Goal: Task Accomplishment & Management: Use online tool/utility

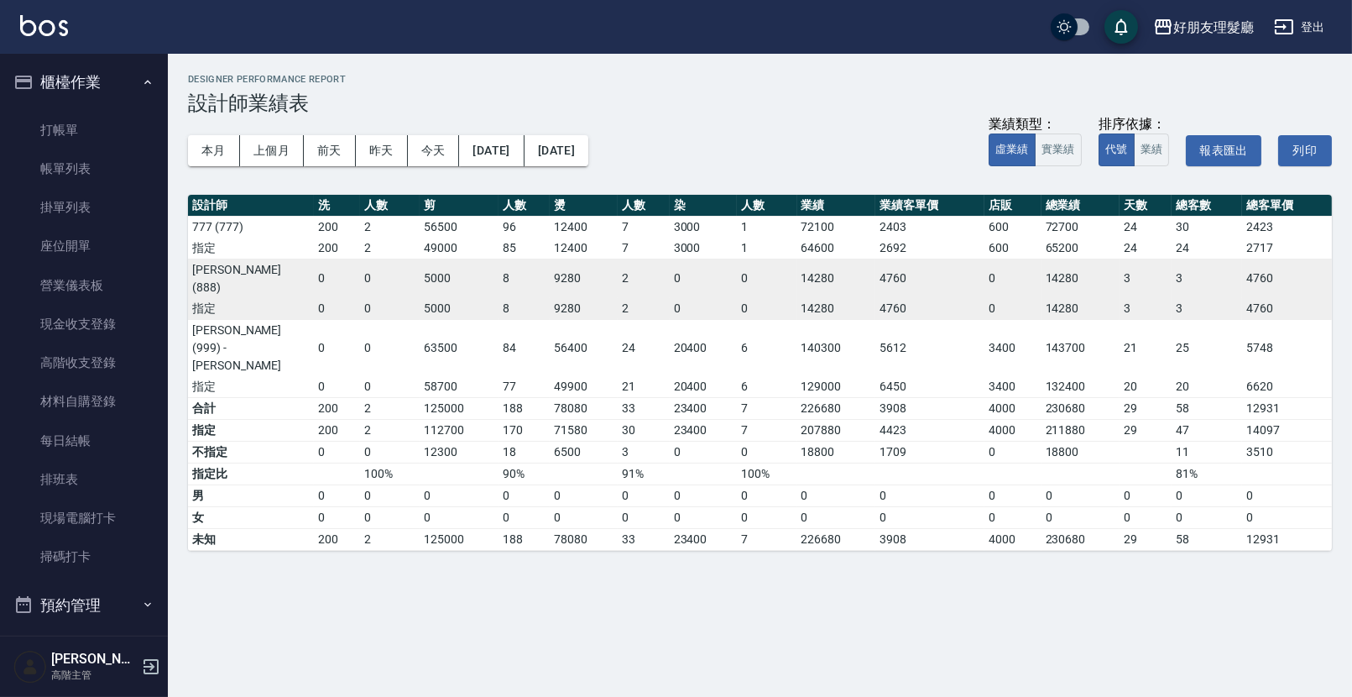
scroll to position [84, 0]
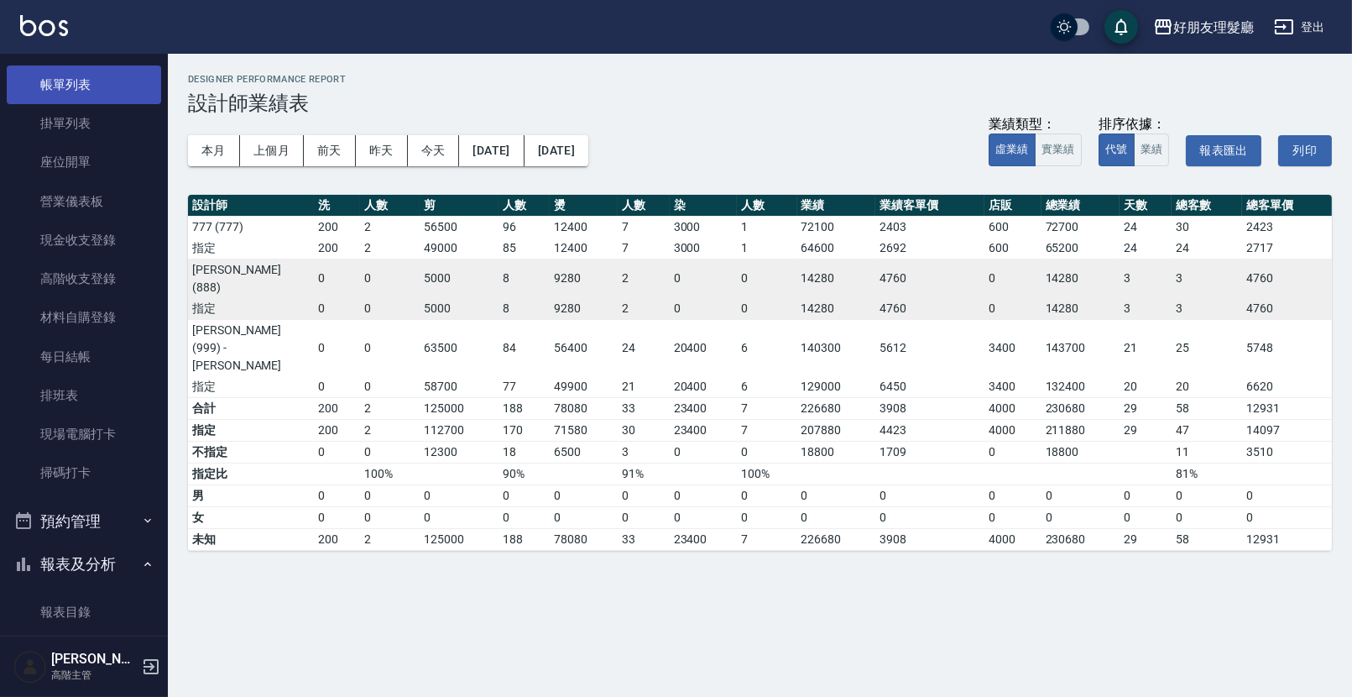
click at [57, 92] on link "帳單列表" at bounding box center [84, 84] width 154 height 39
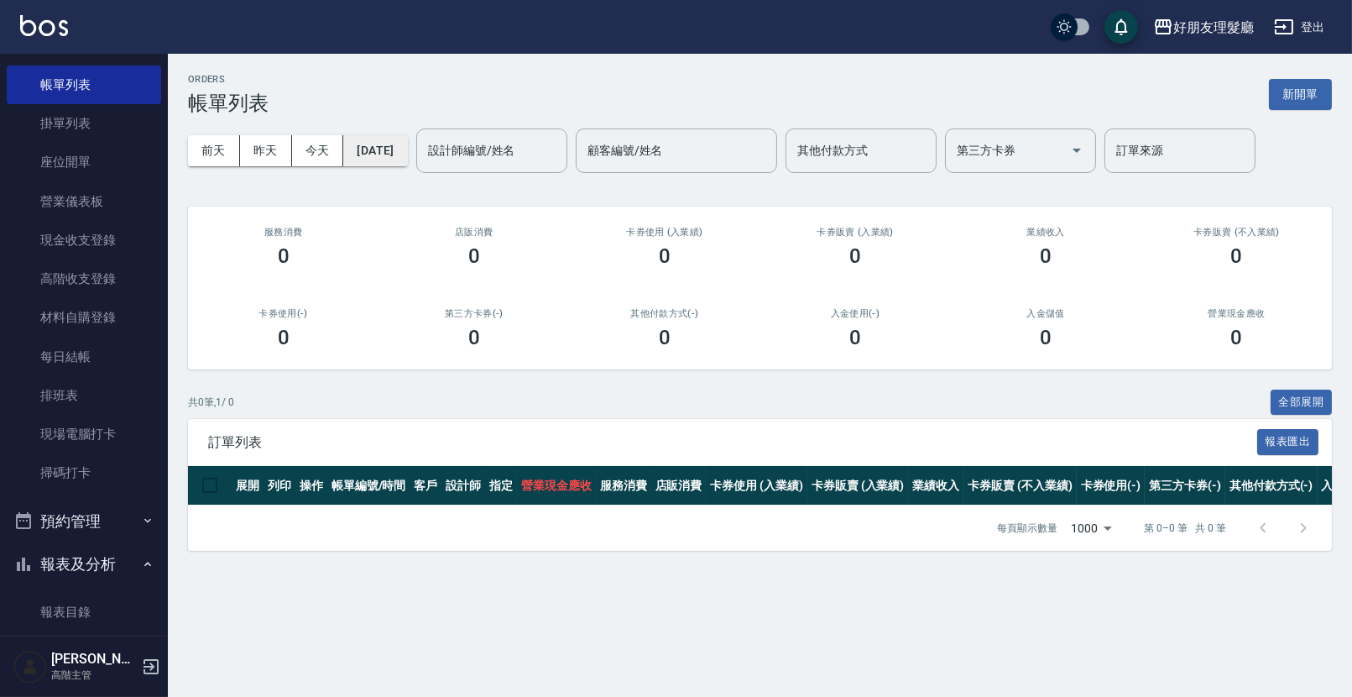
click at [378, 155] on button "[DATE]" at bounding box center [375, 150] width 64 height 31
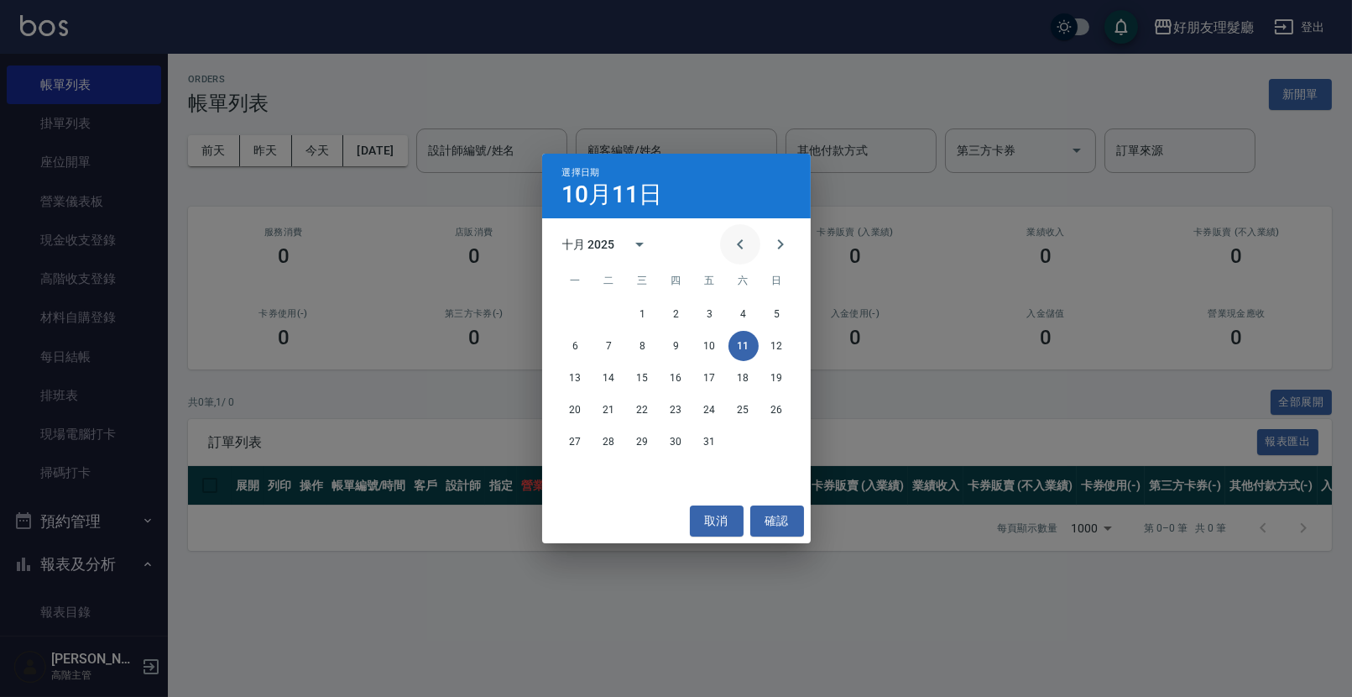
click at [741, 241] on icon "Previous month" at bounding box center [740, 244] width 6 height 10
click at [578, 310] on button "1" at bounding box center [576, 314] width 30 height 30
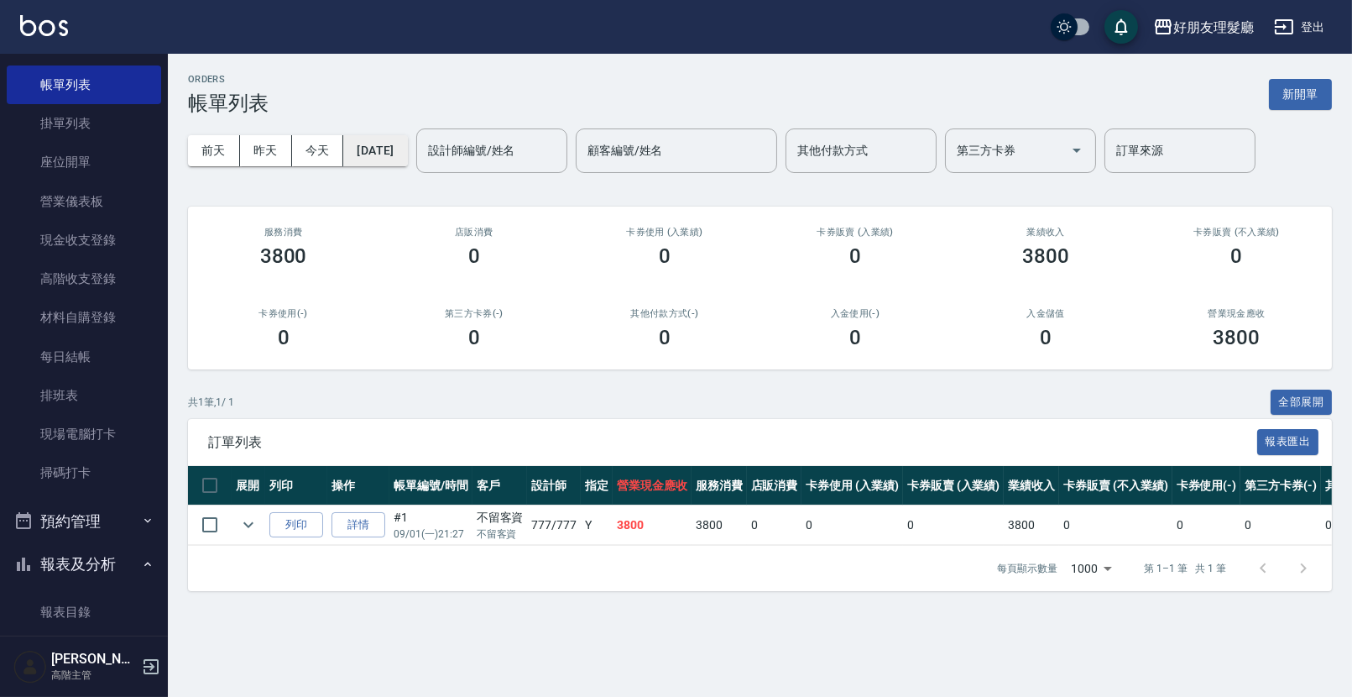
click at [407, 155] on button "[DATE]" at bounding box center [375, 150] width 64 height 31
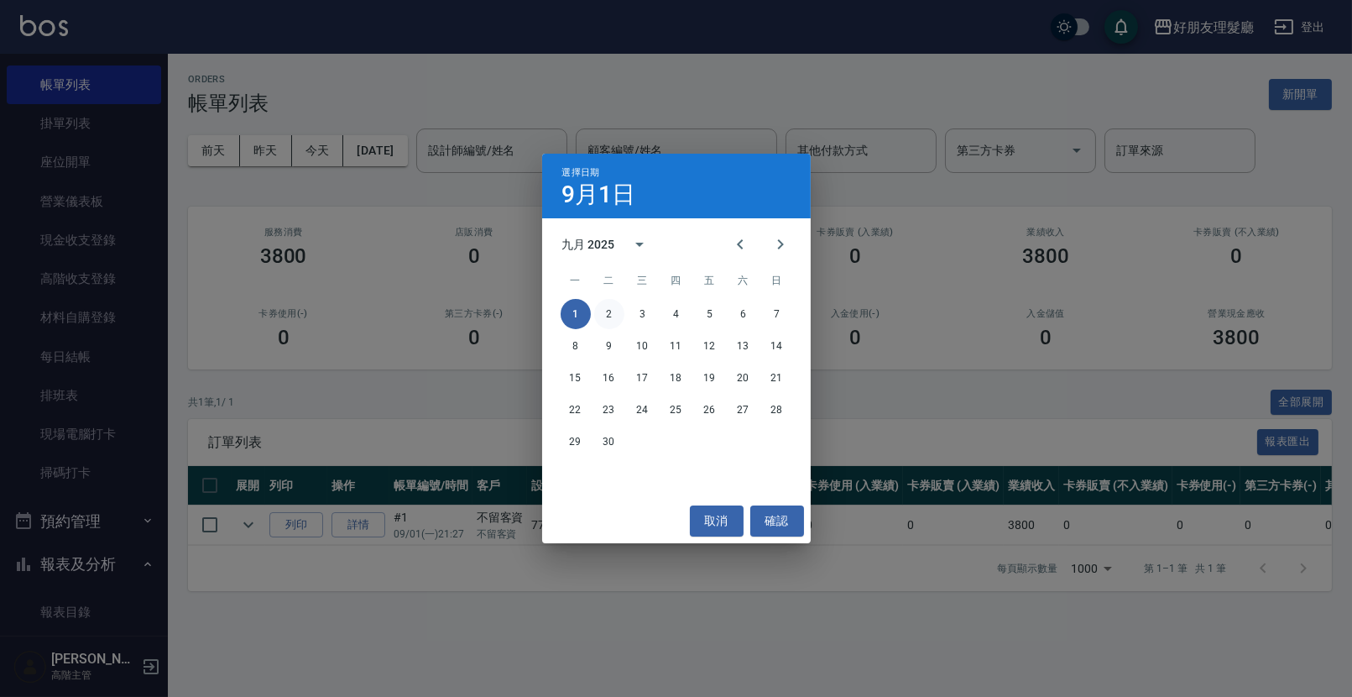
click at [612, 317] on button "2" at bounding box center [609, 314] width 30 height 30
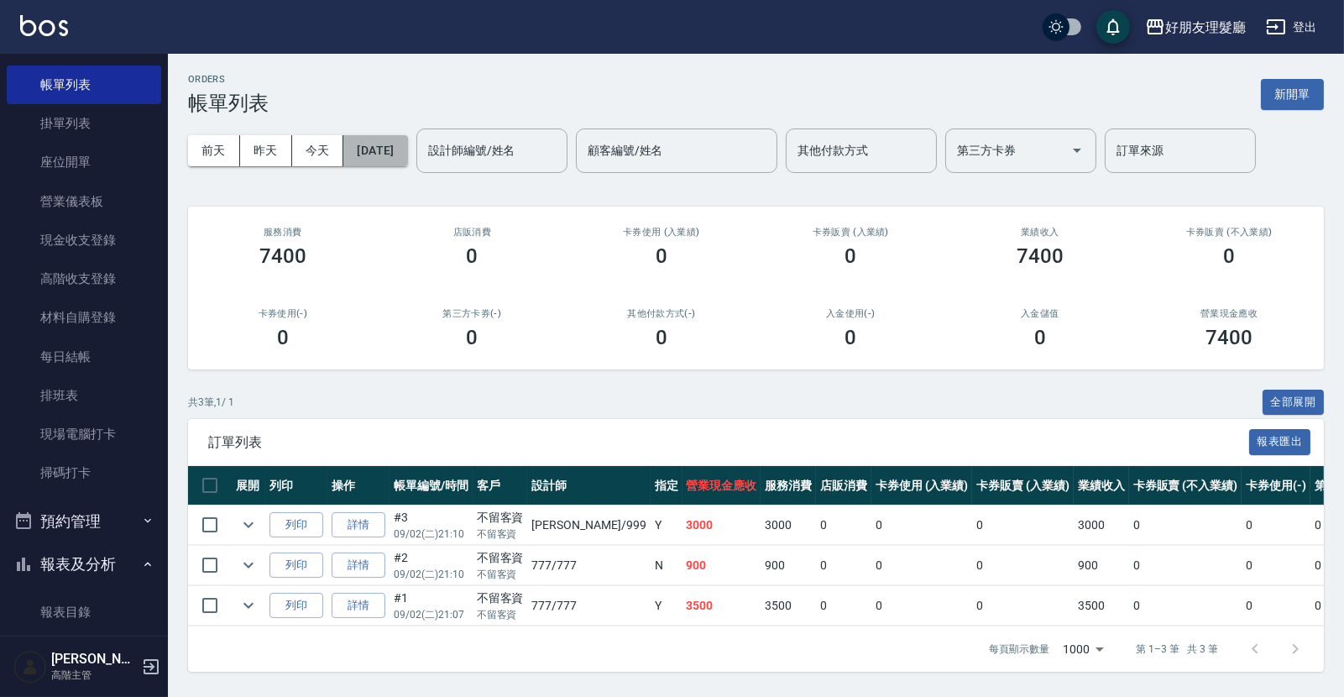
click at [398, 149] on button "[DATE]" at bounding box center [375, 150] width 64 height 31
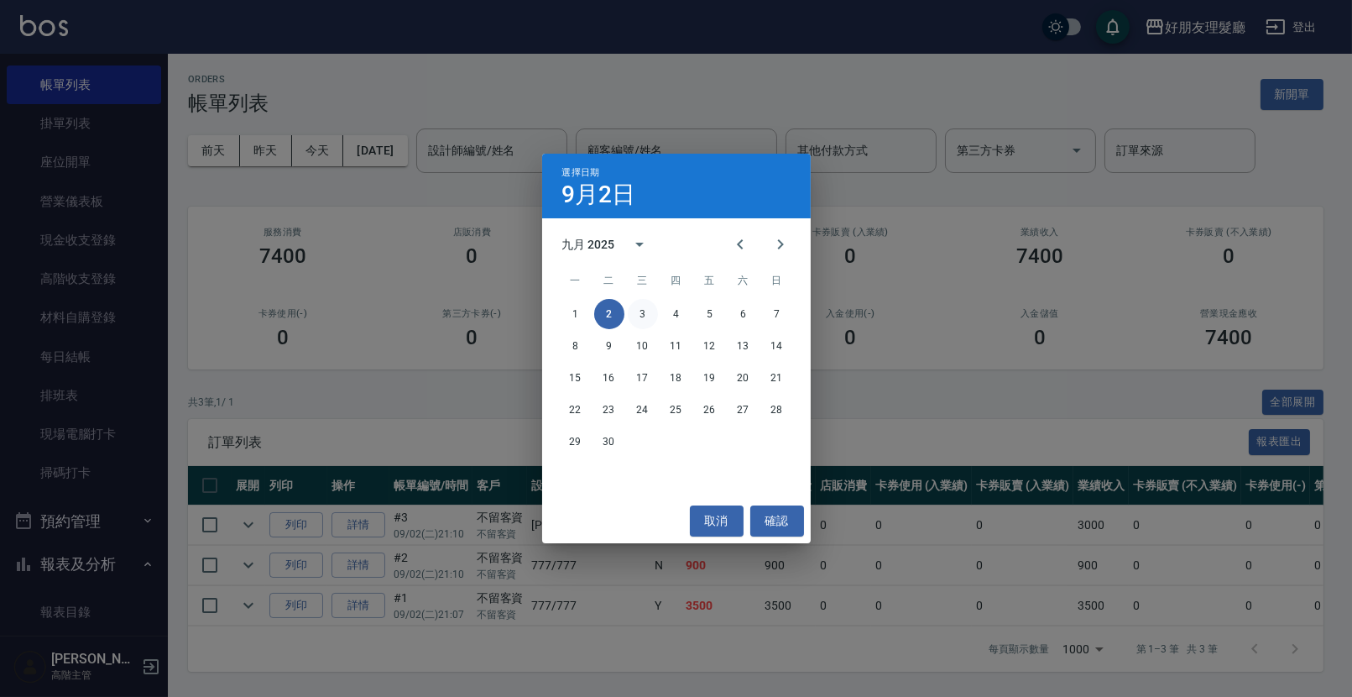
click at [646, 311] on button "3" at bounding box center [643, 314] width 30 height 30
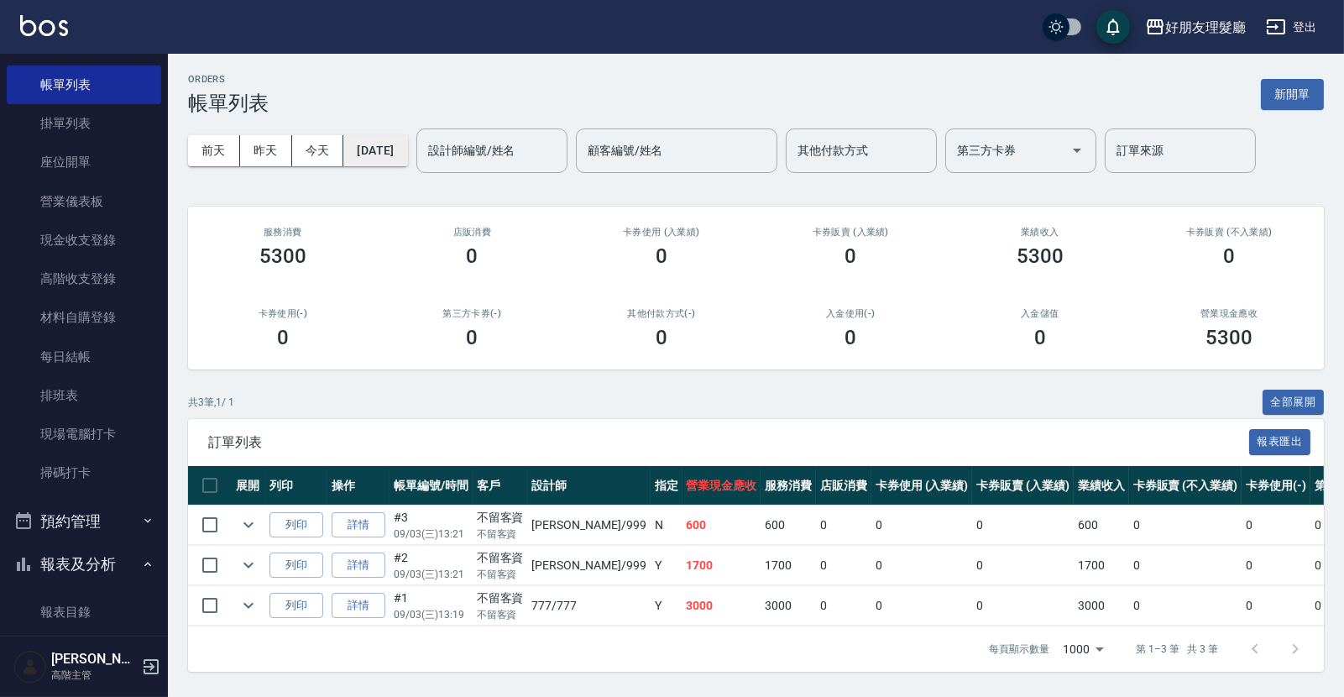
click at [407, 149] on button "[DATE]" at bounding box center [375, 150] width 64 height 31
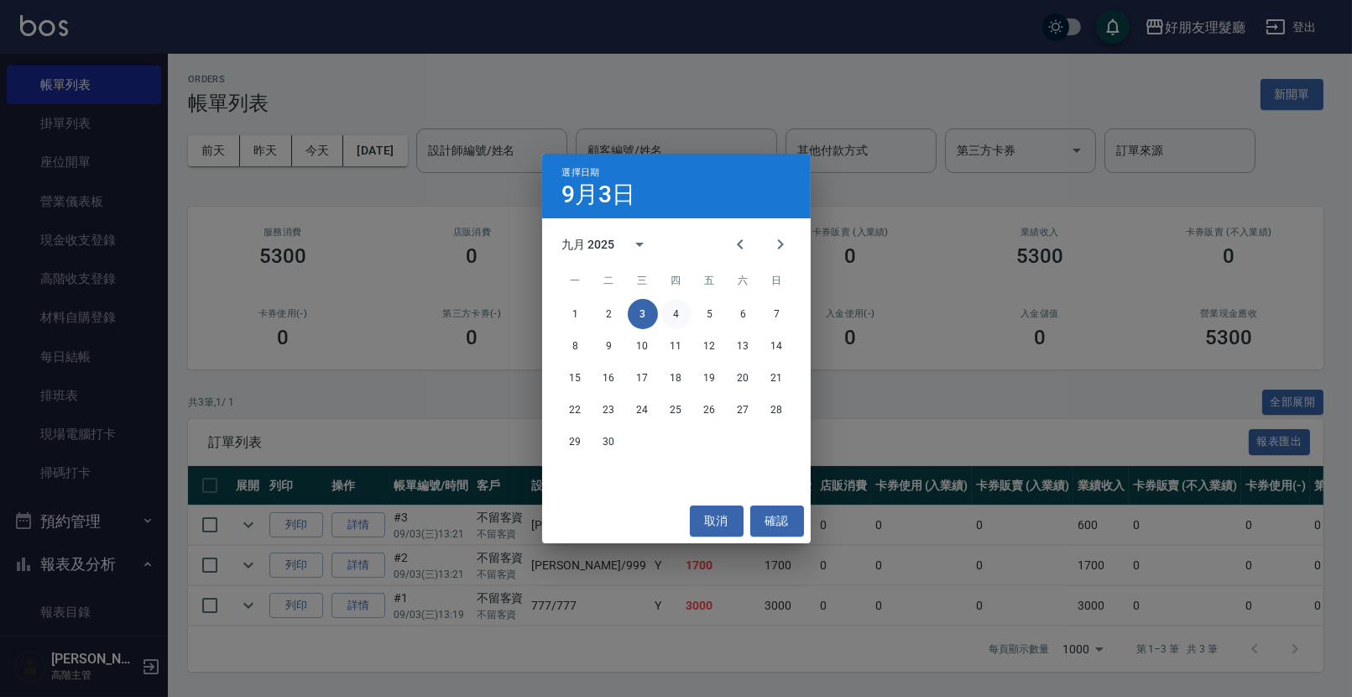
click at [675, 322] on button "4" at bounding box center [677, 314] width 30 height 30
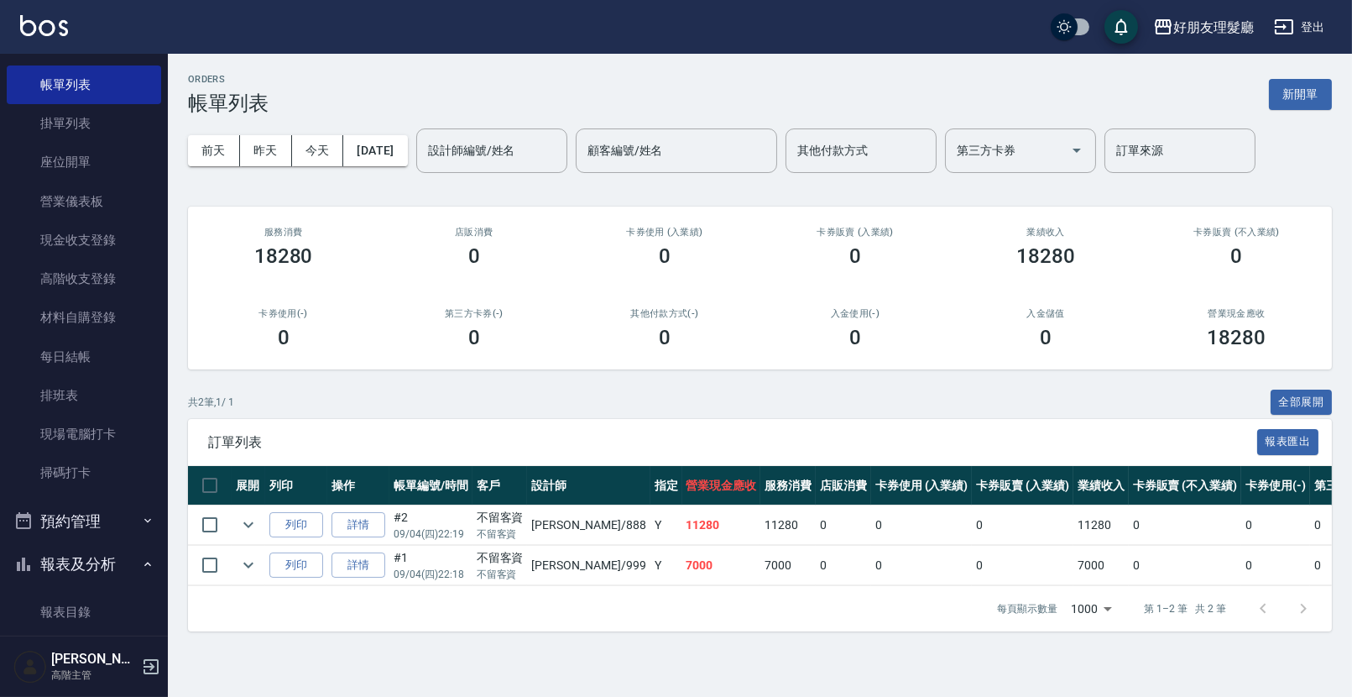
drag, startPoint x: 1148, startPoint y: 77, endPoint x: 1216, endPoint y: 58, distance: 70.7
click at [1200, 65] on div "ORDERS 帳單列表 新開單 [DATE] [DATE] [DATE] [DATE] 設計師編號/姓名 設計師編號/姓名 顧客編號/姓名 顧客編號/姓名 其…" at bounding box center [760, 353] width 1185 height 598
